Goal: Use online tool/utility: Utilize a website feature to perform a specific function

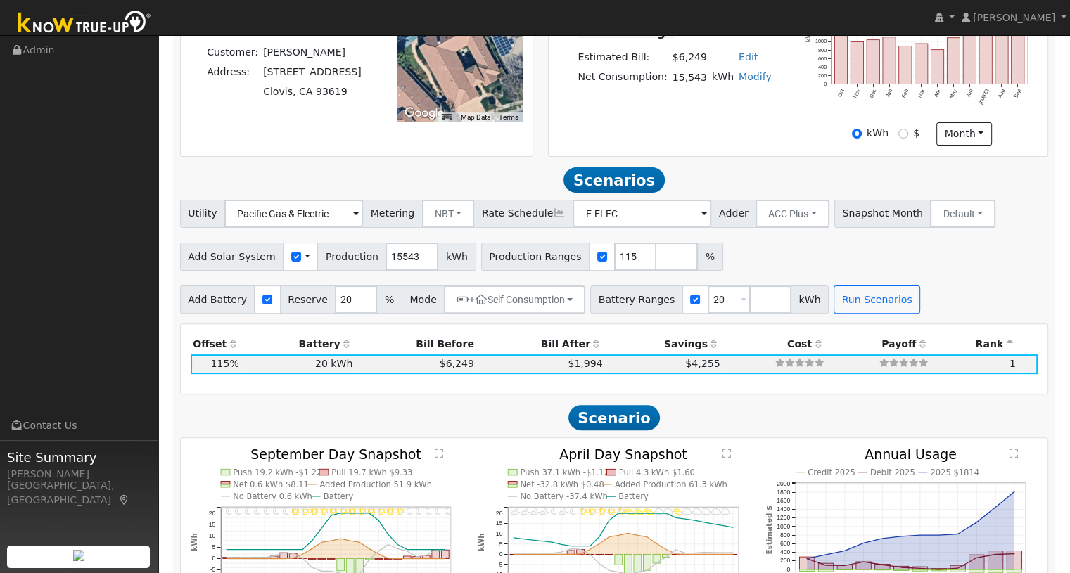
scroll to position [375, 0]
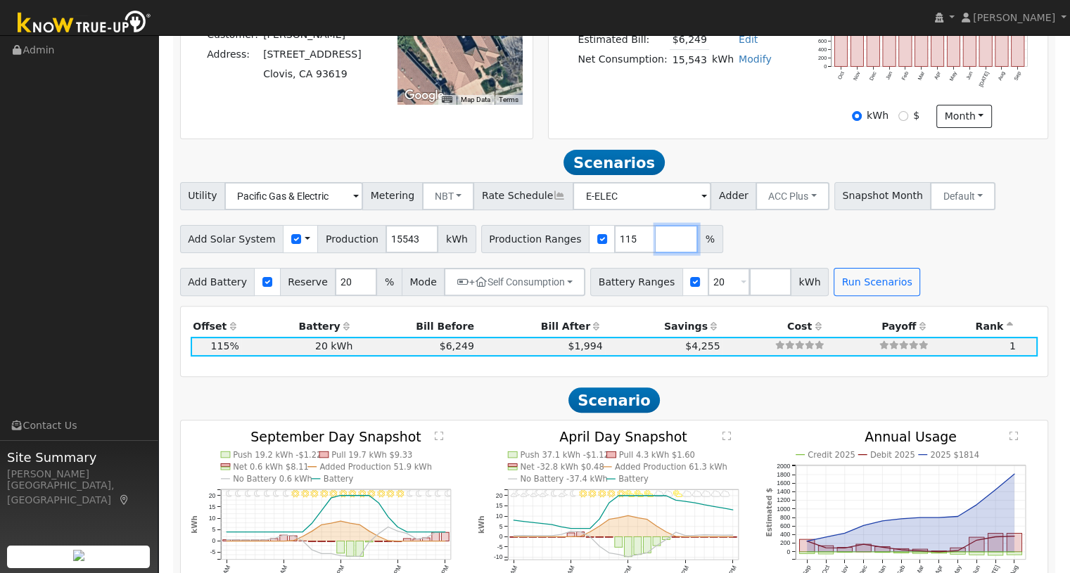
click at [655, 244] on input "number" at bounding box center [676, 239] width 42 height 28
type input "139"
click at [749, 286] on input "number" at bounding box center [770, 282] width 42 height 28
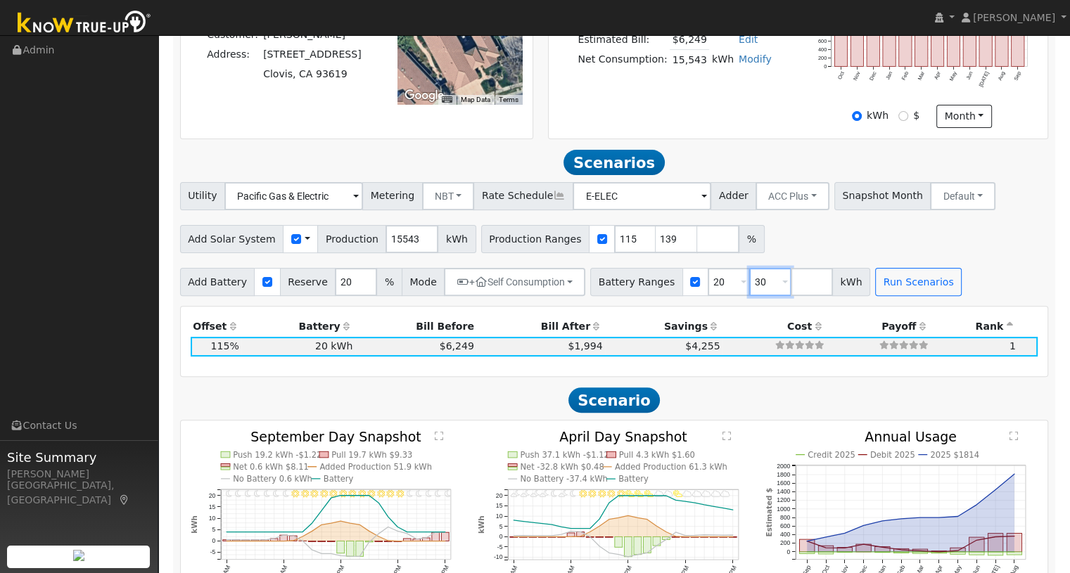
type input "30"
click at [779, 253] on div "Add Solar System Use CSV Data Production 15543 kWh Production Ranges 115 139 %" at bounding box center [614, 236] width 874 height 33
click at [658, 242] on input "140" at bounding box center [676, 239] width 42 height 28
click at [658, 242] on input "141" at bounding box center [676, 239] width 42 height 28
click at [658, 242] on input "142" at bounding box center [676, 239] width 42 height 28
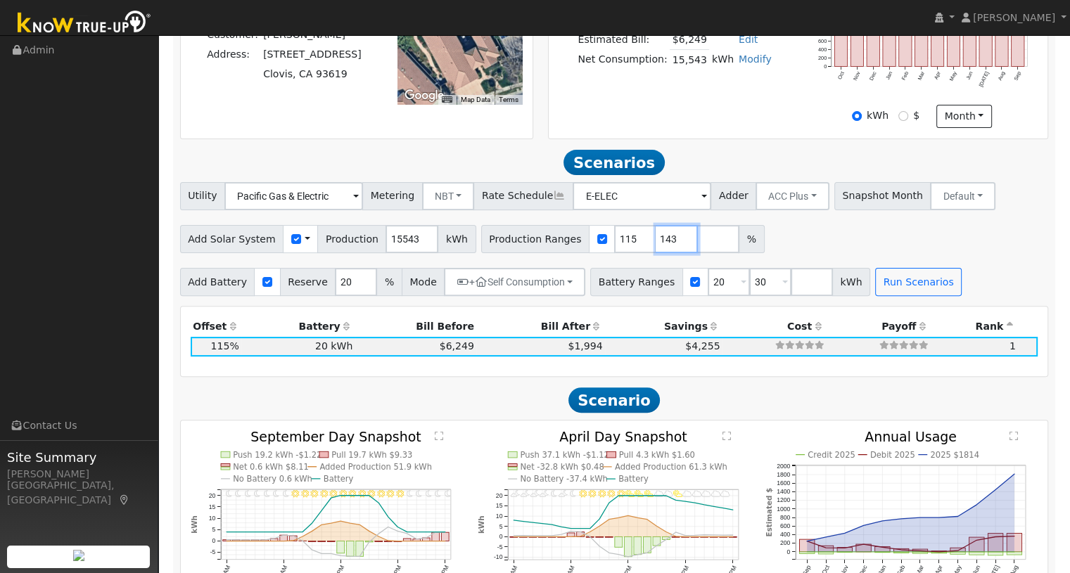
type input "143"
click at [658, 242] on input "143" at bounding box center [676, 239] width 42 height 28
click at [772, 233] on div "Add Solar System Use CSV Data Production 15543 kWh Production Ranges 115 143 %" at bounding box center [614, 236] width 874 height 33
click at [902, 291] on button "Run Scenarios" at bounding box center [918, 282] width 87 height 28
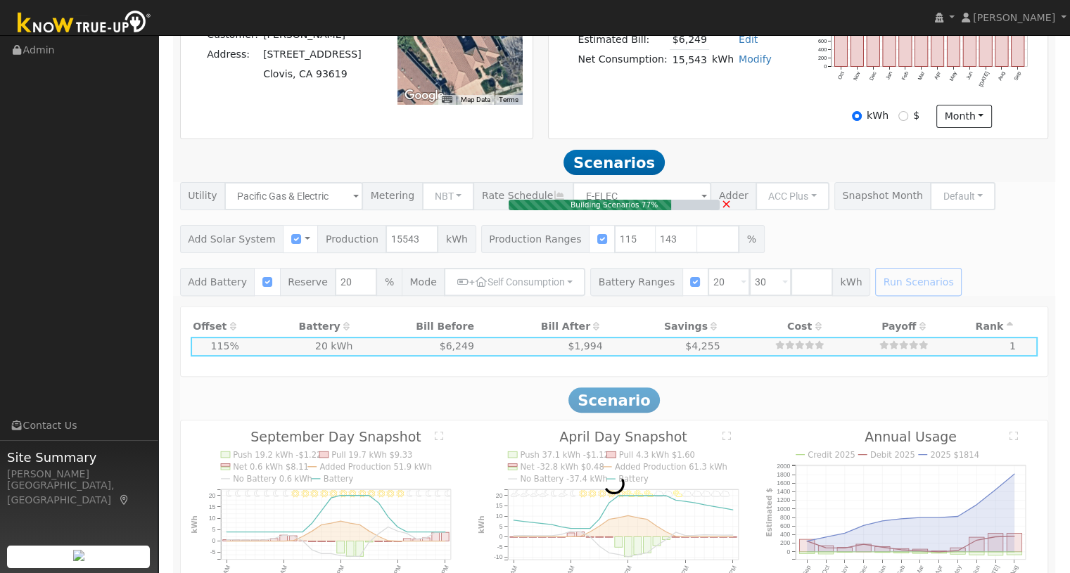
type input "$41,706"
type input "$41,000"
type input "$24,812"
type input "11.9"
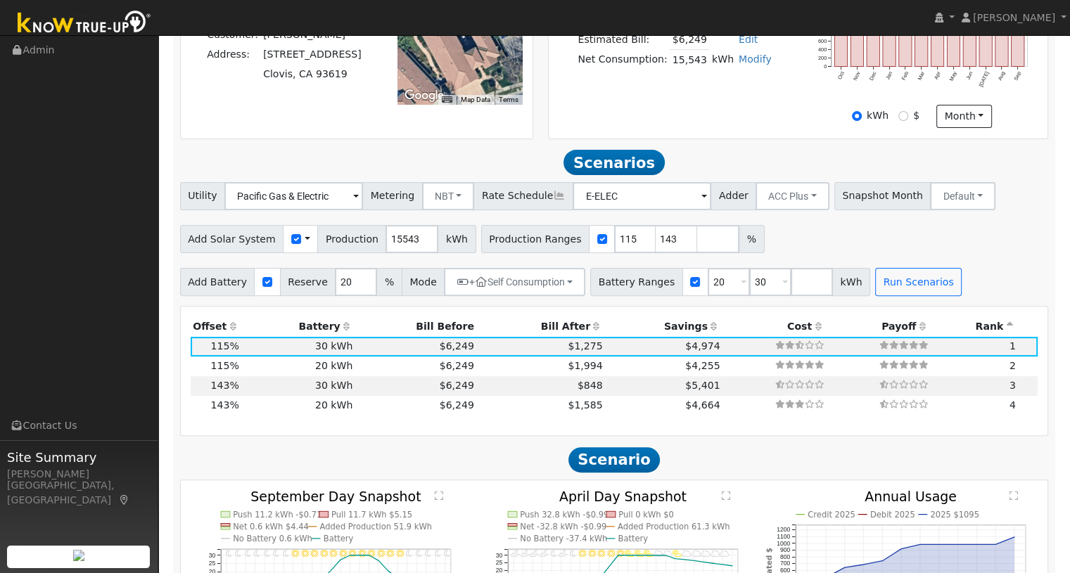
scroll to position [487, 0]
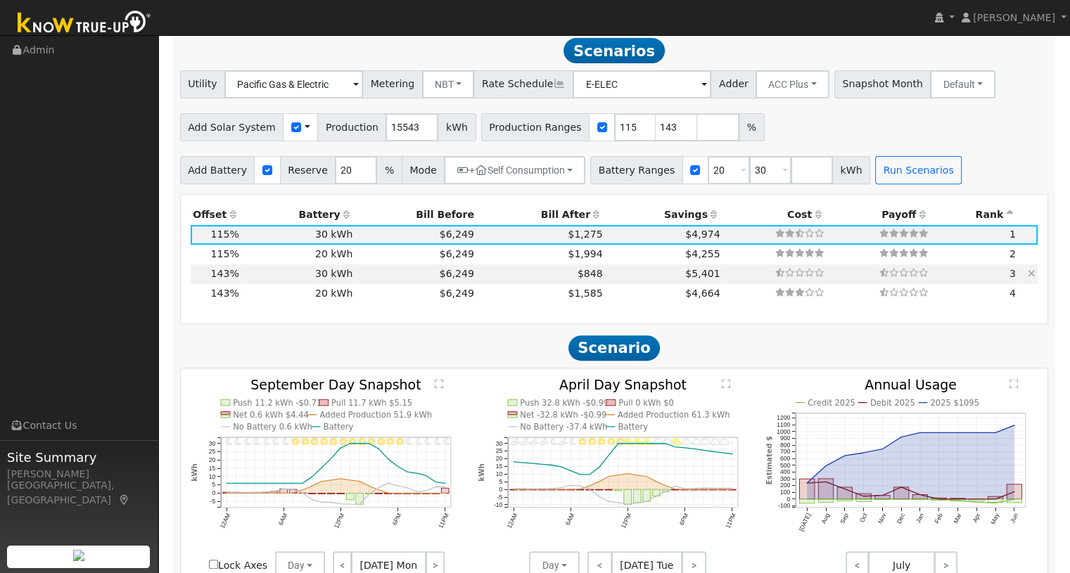
click at [487, 284] on td "$848" at bounding box center [540, 274] width 129 height 20
type input "$51,861"
type input "$27,858"
type input "14.8"
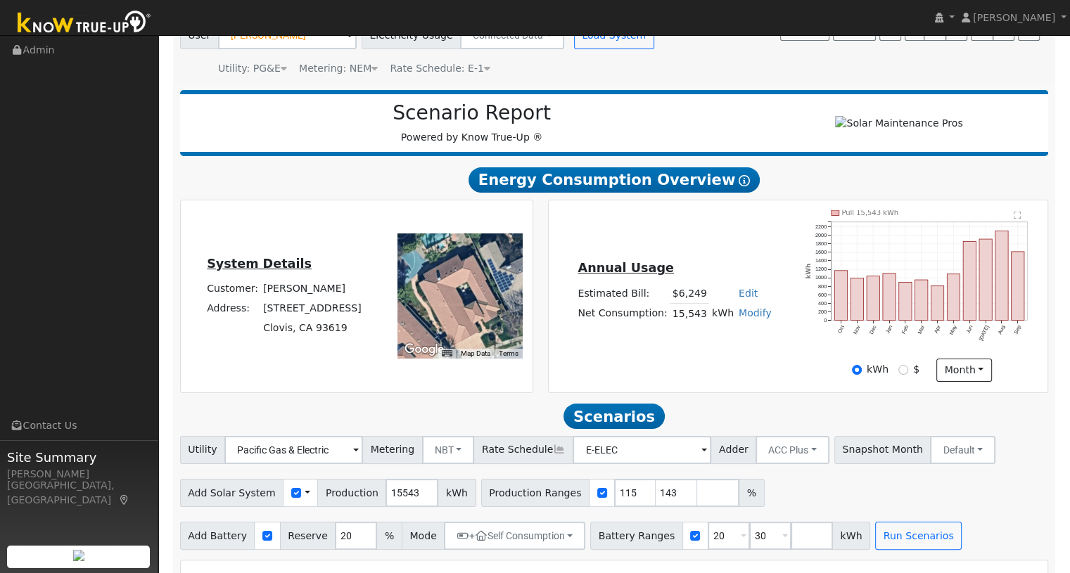
scroll to position [0, 0]
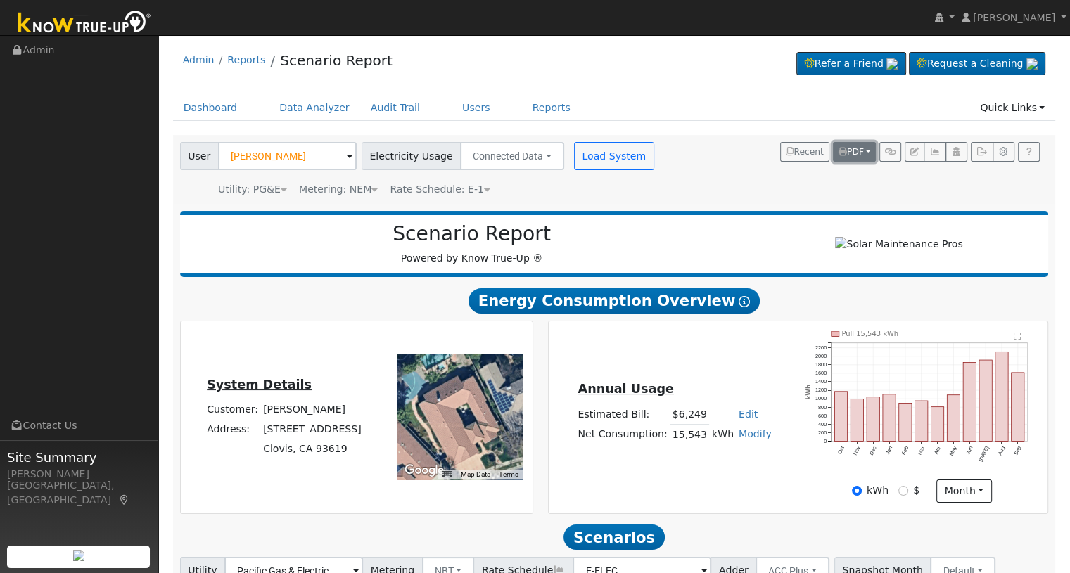
click at [869, 154] on button "PDF" at bounding box center [854, 152] width 43 height 20
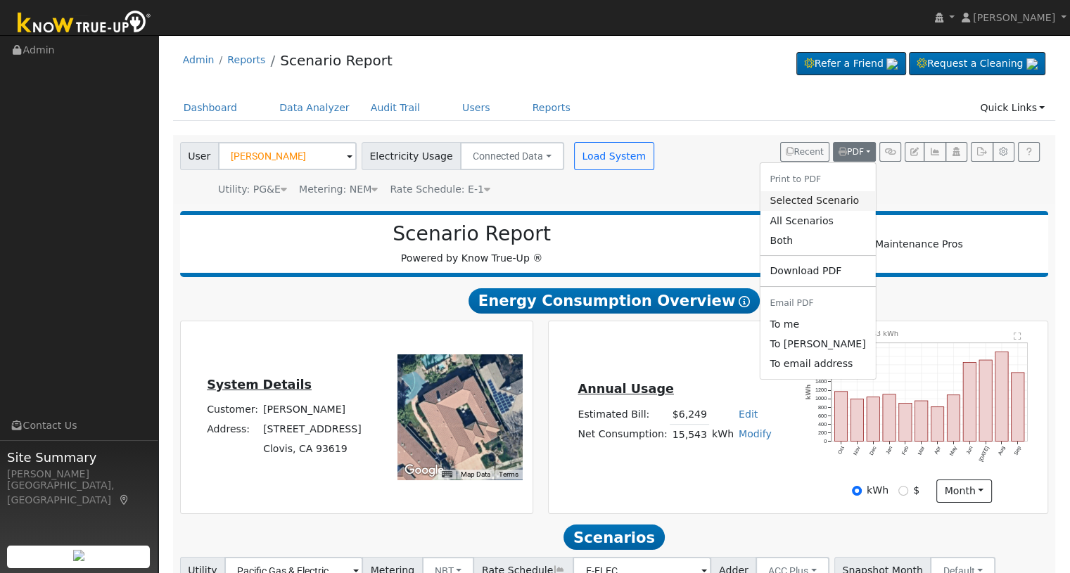
click at [842, 203] on link "Selected Scenario" at bounding box center [817, 201] width 115 height 20
